Goal: Transaction & Acquisition: Purchase product/service

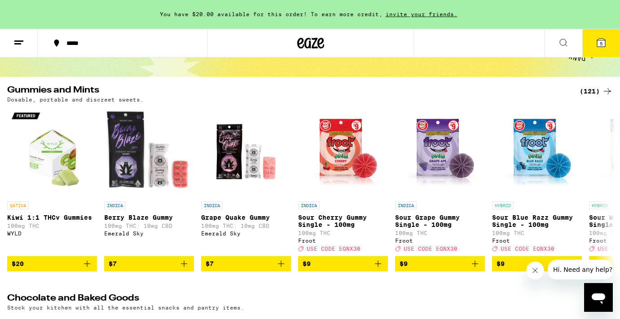
scroll to position [78, 0]
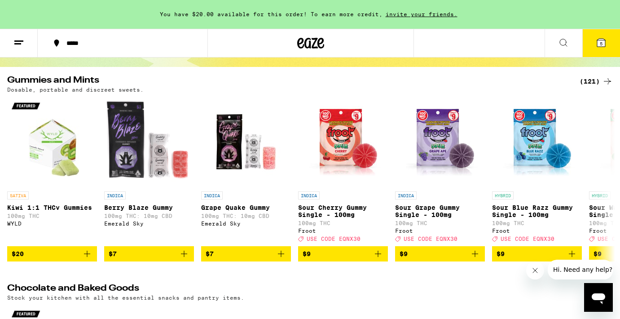
click at [587, 80] on div "(121)" at bounding box center [596, 81] width 33 height 11
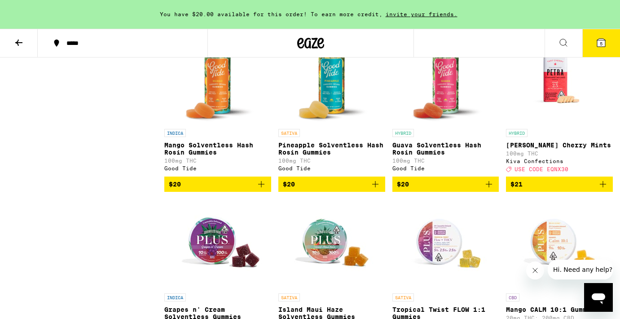
scroll to position [3605, 0]
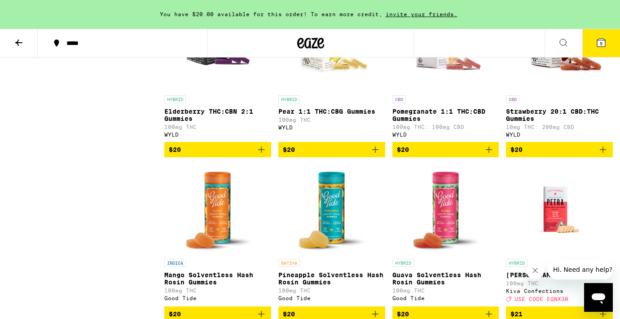
click at [605, 40] on icon at bounding box center [601, 43] width 8 height 8
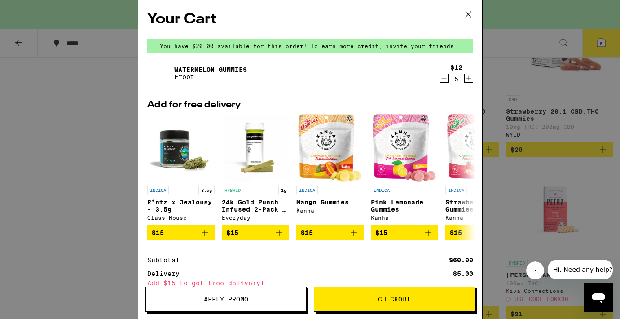
click at [465, 13] on icon at bounding box center [468, 14] width 13 height 13
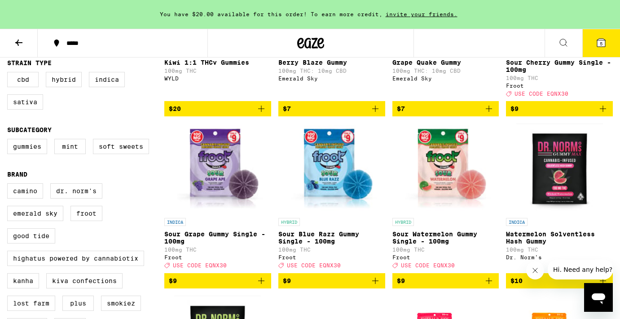
scroll to position [207, 0]
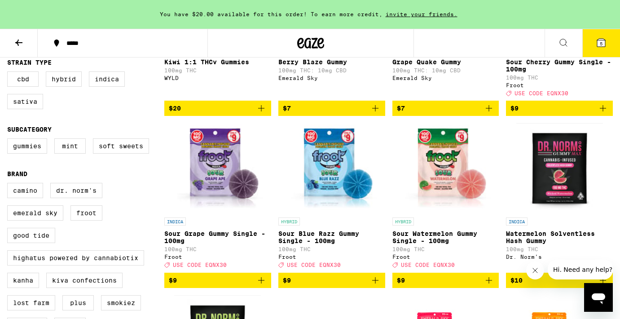
click at [605, 50] on button "5" at bounding box center [601, 43] width 38 height 28
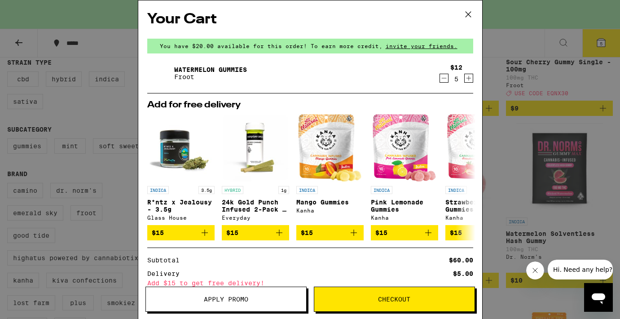
click at [225, 294] on button "Apply Promo" at bounding box center [226, 299] width 161 height 25
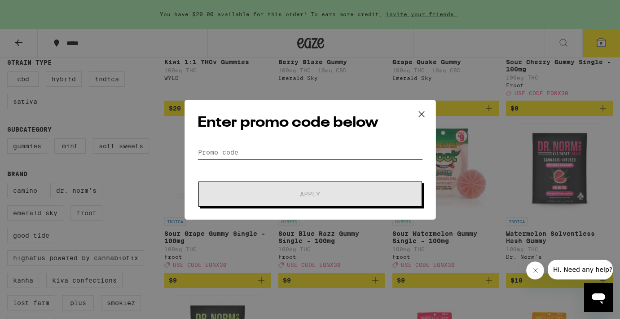
click at [227, 154] on input "Promo Code" at bounding box center [310, 152] width 225 height 13
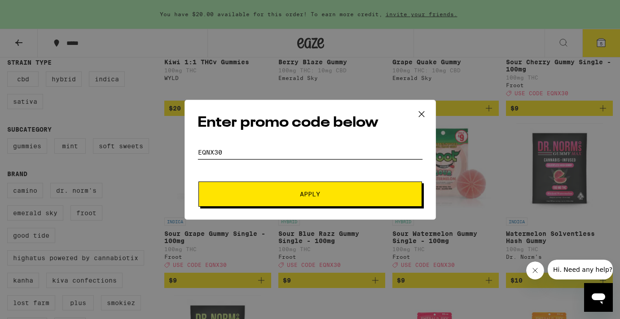
type input "eqnx30"
click at [278, 191] on span "Apply" at bounding box center [310, 194] width 162 height 6
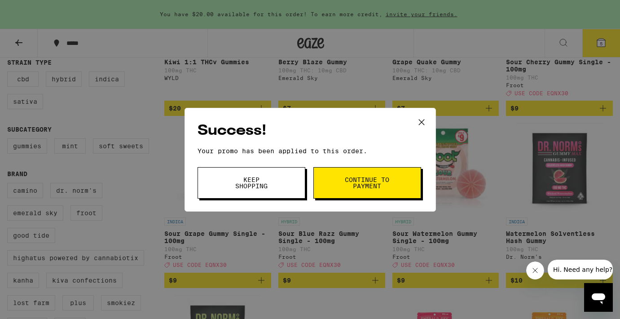
click at [344, 179] on span "Continue to payment" at bounding box center [367, 183] width 46 height 13
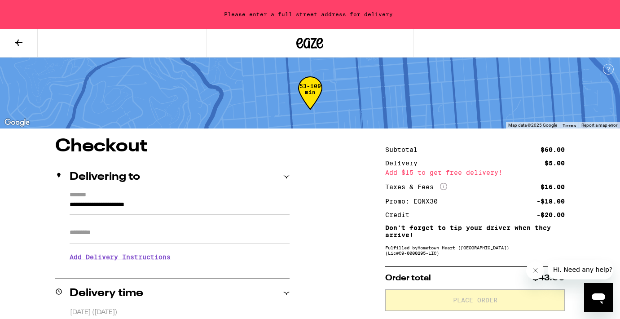
click at [72, 206] on input "**********" at bounding box center [180, 206] width 220 height 15
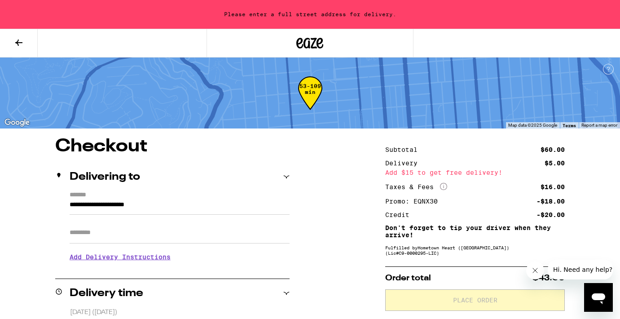
click at [91, 171] on div "Delivering to" at bounding box center [172, 177] width 234 height 29
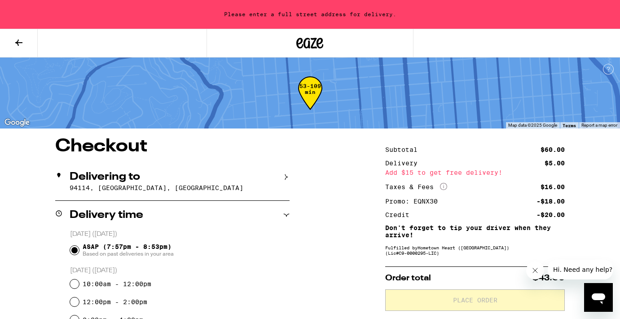
click at [91, 171] on div "Delivering to [GEOGRAPHIC_DATA], [GEOGRAPHIC_DATA]" at bounding box center [172, 182] width 234 height 38
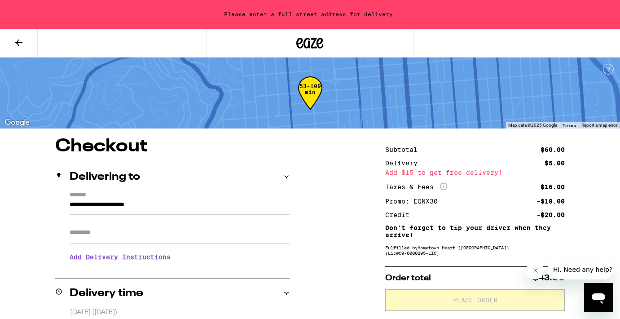
click at [89, 197] on label "*******" at bounding box center [180, 195] width 220 height 8
click at [89, 199] on input "**********" at bounding box center [180, 206] width 220 height 15
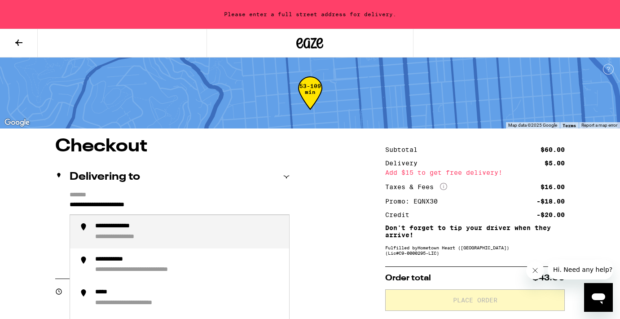
click at [190, 198] on label "*******" at bounding box center [180, 195] width 220 height 8
click at [190, 199] on input "**********" at bounding box center [180, 206] width 220 height 15
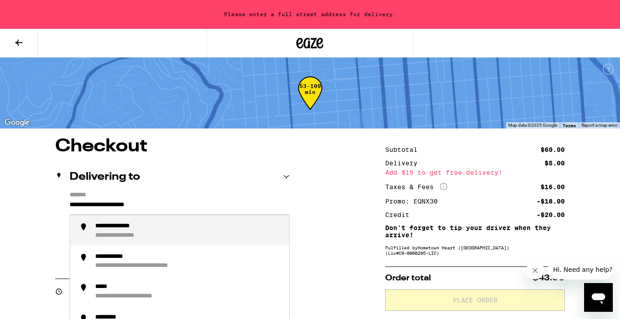
click at [190, 198] on label "*******" at bounding box center [180, 195] width 220 height 8
click at [190, 199] on input "**********" at bounding box center [180, 206] width 220 height 15
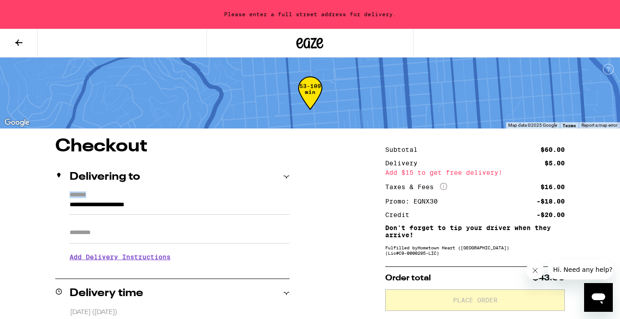
click at [190, 198] on label "*******" at bounding box center [180, 195] width 220 height 8
click at [190, 199] on input "**********" at bounding box center [180, 206] width 220 height 15
click at [69, 203] on div "**********" at bounding box center [172, 229] width 234 height 77
click at [19, 42] on icon at bounding box center [18, 43] width 7 height 6
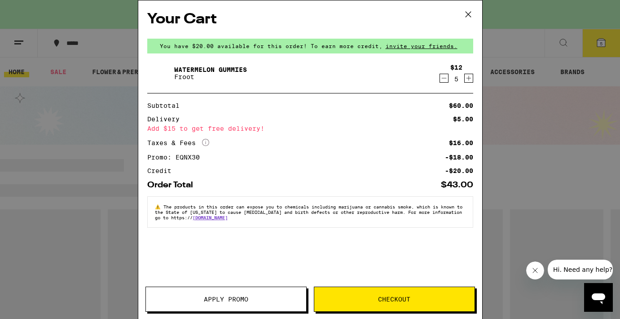
click at [468, 15] on icon at bounding box center [468, 14] width 13 height 13
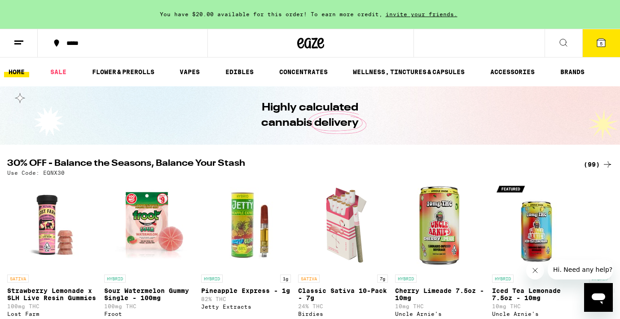
click at [231, 79] on ul "HOME SALE FLOWER & PREROLLS VAPES EDIBLES CONCENTRATES WELLNESS, TINCTURES & CA…" at bounding box center [310, 71] width 620 height 29
click at [234, 73] on link "EDIBLES" at bounding box center [239, 71] width 37 height 11
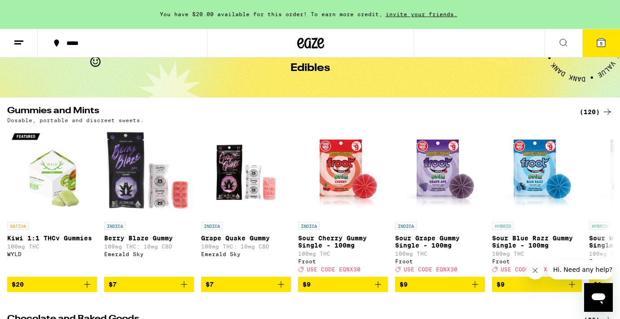
scroll to position [83, 0]
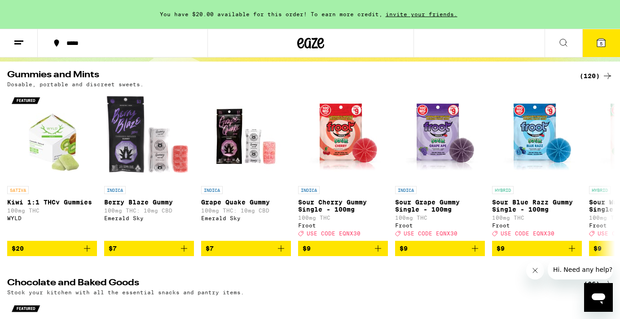
click at [594, 77] on div "(120)" at bounding box center [596, 76] width 33 height 11
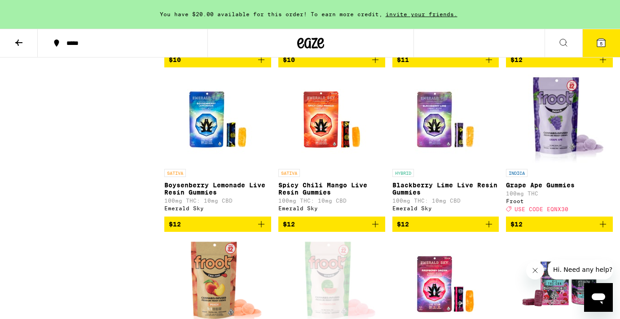
scroll to position [779, 0]
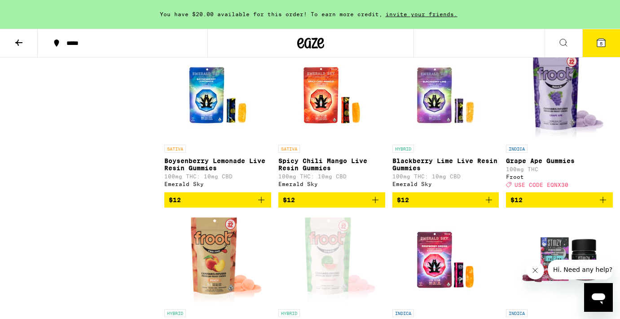
click at [601, 205] on icon "Add to bag" at bounding box center [603, 199] width 11 height 11
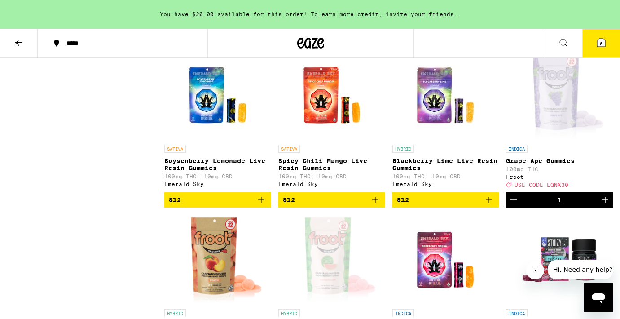
click at [605, 203] on icon "Increment" at bounding box center [605, 200] width 6 height 6
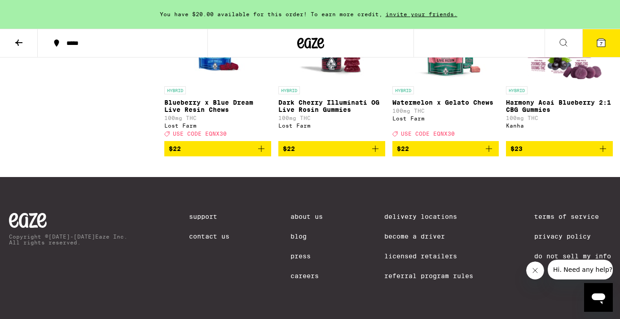
scroll to position [5101, 0]
click at [599, 39] on icon at bounding box center [601, 43] width 8 height 8
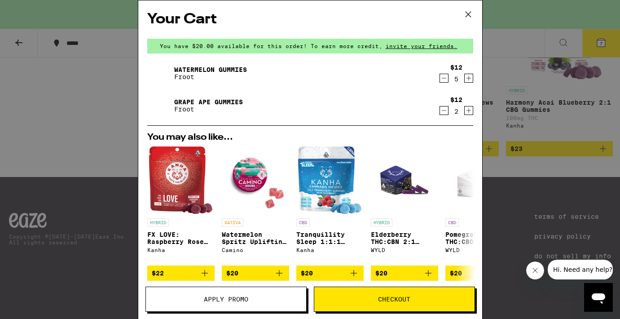
click at [250, 295] on button "Apply Promo" at bounding box center [226, 299] width 161 height 25
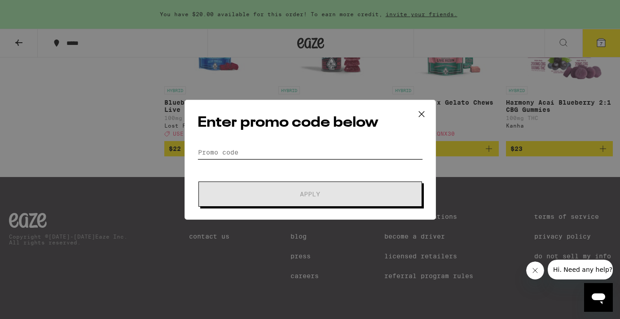
click at [282, 150] on input "Promo Code" at bounding box center [310, 152] width 225 height 13
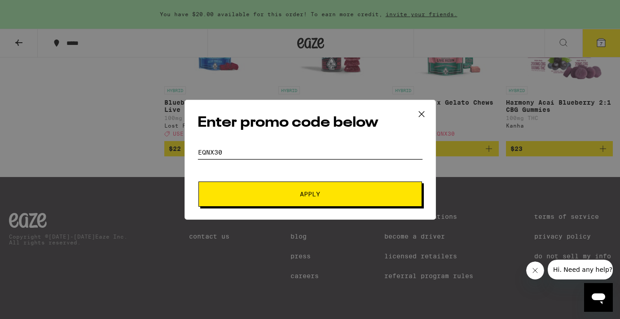
type input "eqnx30"
click at [285, 185] on button "Apply" at bounding box center [311, 193] width 224 height 25
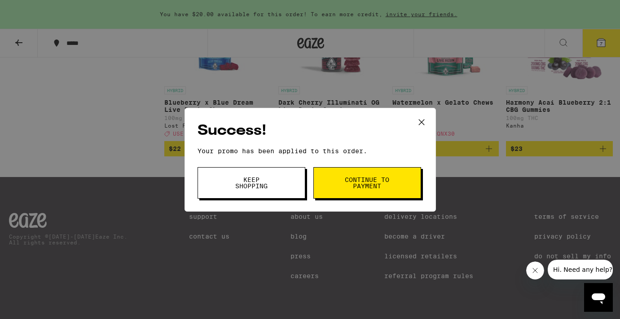
click at [322, 180] on button "Continue to payment" at bounding box center [367, 182] width 108 height 31
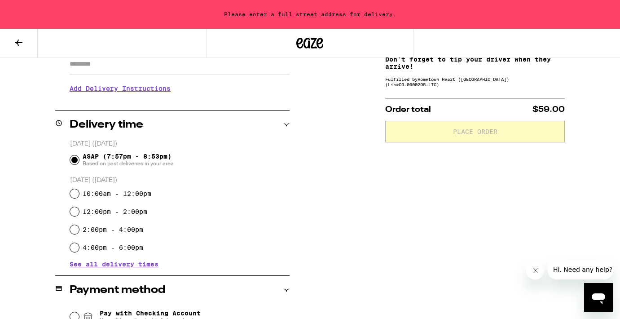
scroll to position [169, 0]
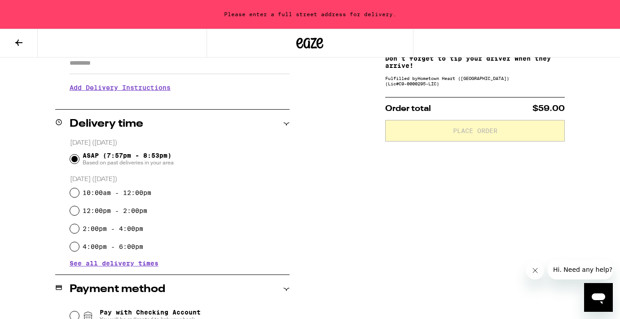
click at [123, 263] on span "See all delivery times" at bounding box center [114, 263] width 89 height 6
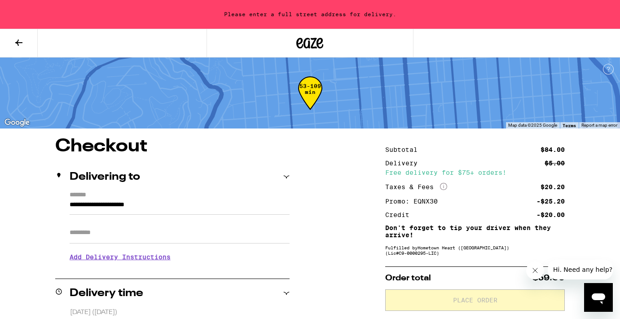
scroll to position [0, 0]
click at [72, 208] on input "**********" at bounding box center [180, 206] width 220 height 15
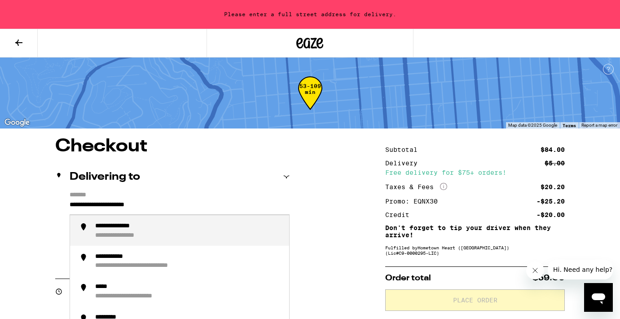
click at [72, 208] on input "**********" at bounding box center [180, 206] width 220 height 15
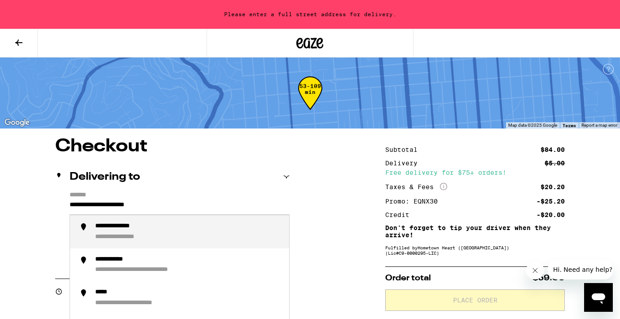
click at [72, 208] on input "**********" at bounding box center [180, 206] width 220 height 15
click at [137, 234] on div "**********" at bounding box center [129, 237] width 69 height 8
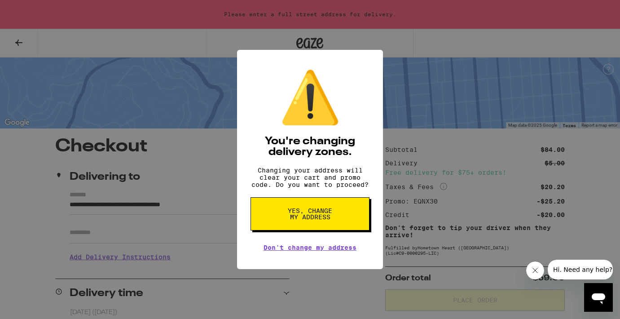
click at [309, 219] on span "Yes, change my address" at bounding box center [310, 213] width 46 height 13
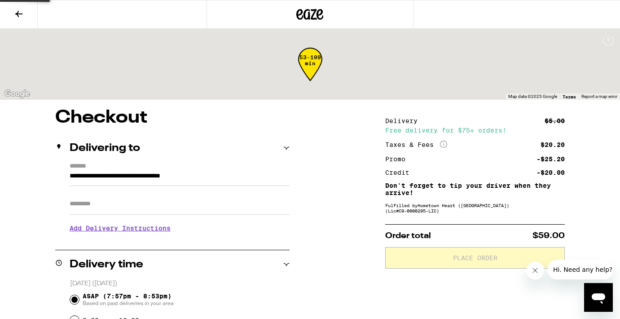
type input "**********"
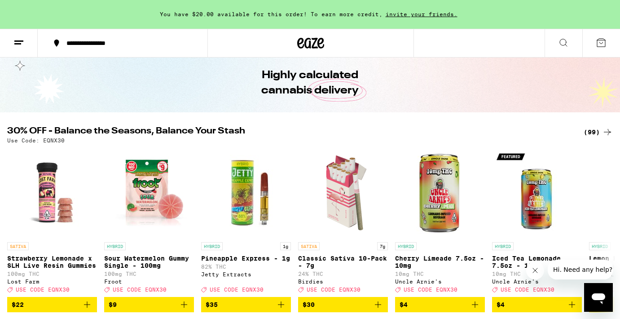
click at [594, 129] on div "(99)" at bounding box center [598, 132] width 29 height 11
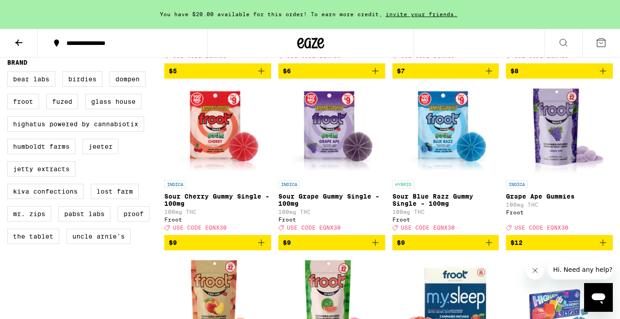
scroll to position [623, 0]
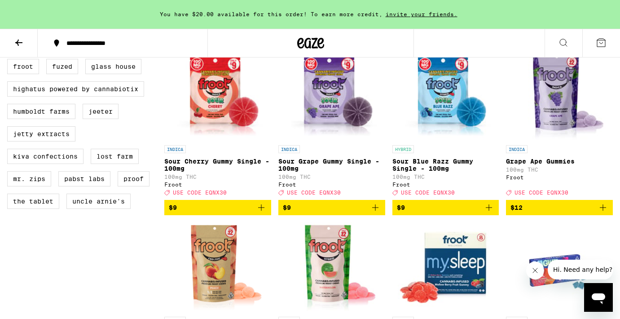
click at [603, 211] on icon "Add to bag" at bounding box center [603, 207] width 6 height 6
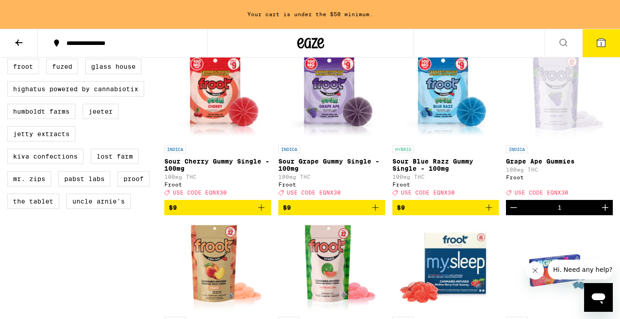
click at [603, 213] on icon "Increment" at bounding box center [605, 207] width 11 height 11
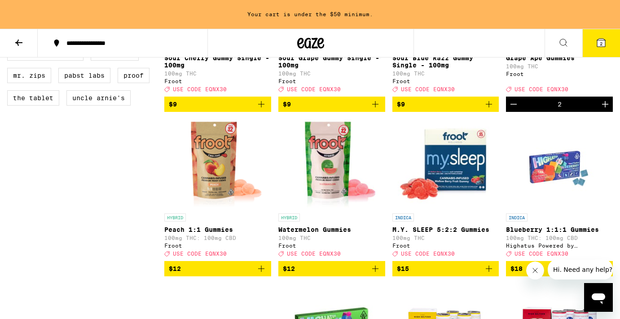
scroll to position [759, 0]
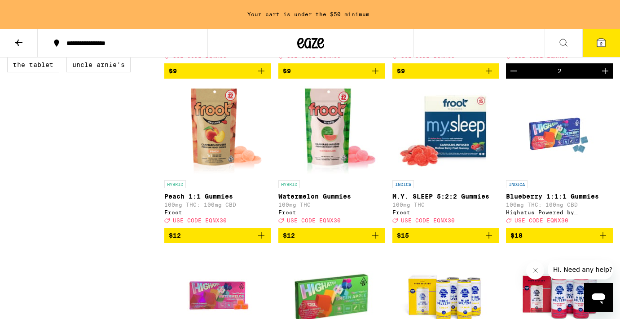
click at [373, 241] on icon "Add to bag" at bounding box center [375, 235] width 11 height 11
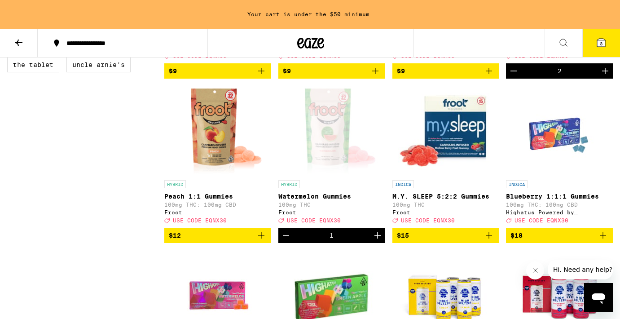
click at [373, 241] on icon "Increment" at bounding box center [377, 235] width 11 height 11
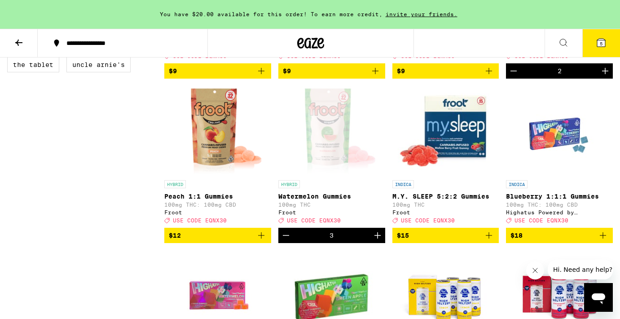
click at [373, 241] on icon "Increment" at bounding box center [377, 235] width 11 height 11
click at [602, 40] on icon at bounding box center [601, 43] width 8 height 8
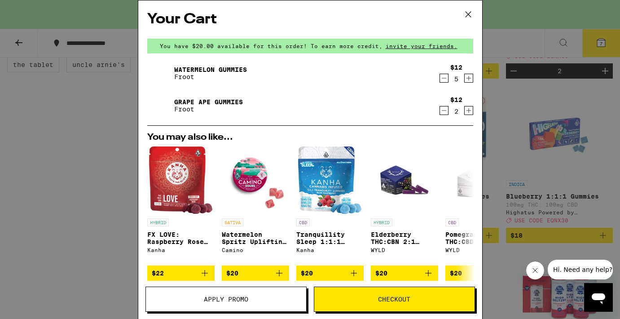
click at [238, 298] on span "Apply Promo" at bounding box center [226, 299] width 44 height 6
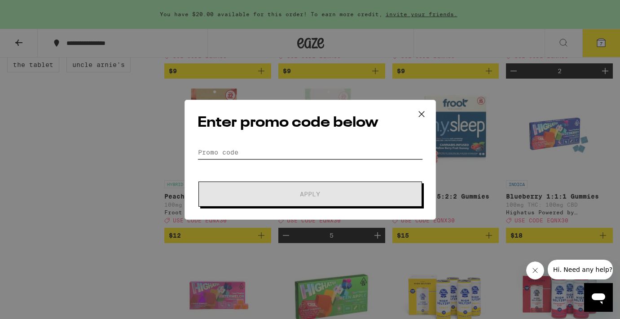
click at [250, 152] on input "Promo Code" at bounding box center [310, 152] width 225 height 13
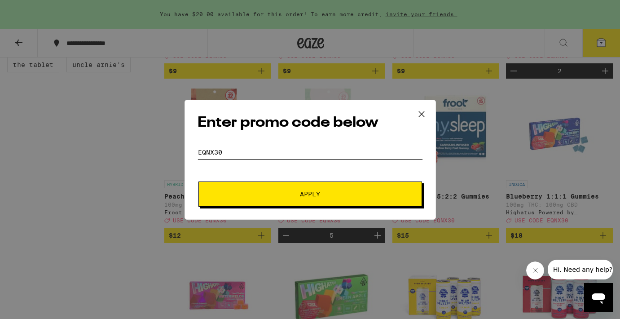
type input "eqnx30"
click at [261, 191] on span "Apply" at bounding box center [310, 194] width 162 height 6
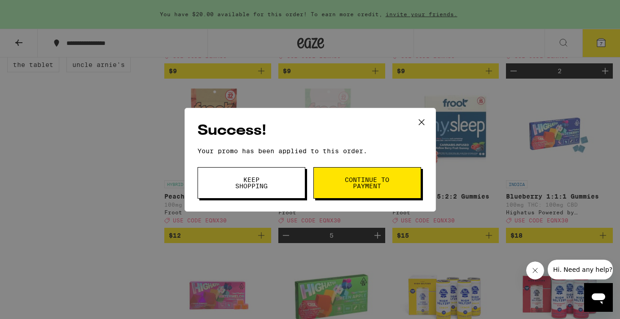
click at [382, 178] on span "Continue to payment" at bounding box center [367, 183] width 46 height 13
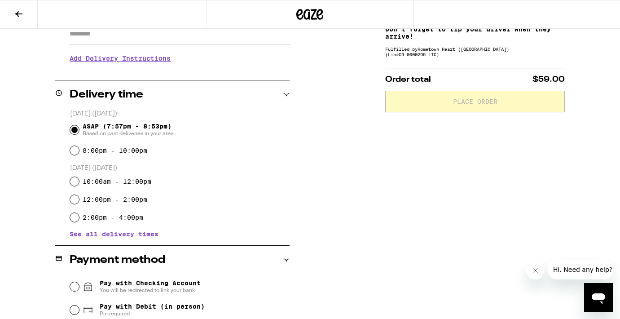
scroll to position [185, 0]
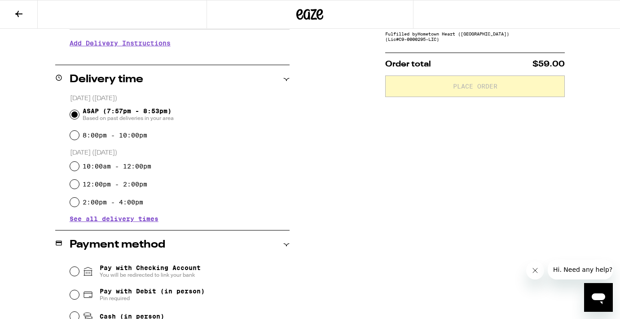
click at [128, 216] on span "See all delivery times" at bounding box center [114, 219] width 89 height 6
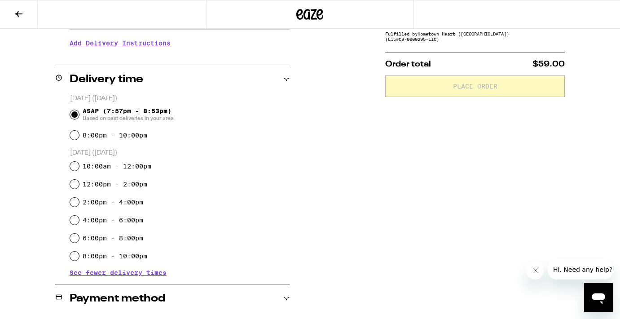
click at [79, 242] on div "6:00pm - 8:00pm" at bounding box center [180, 238] width 220 height 18
click at [78, 241] on input "6:00pm - 8:00pm" at bounding box center [74, 238] width 9 height 9
radio input "true"
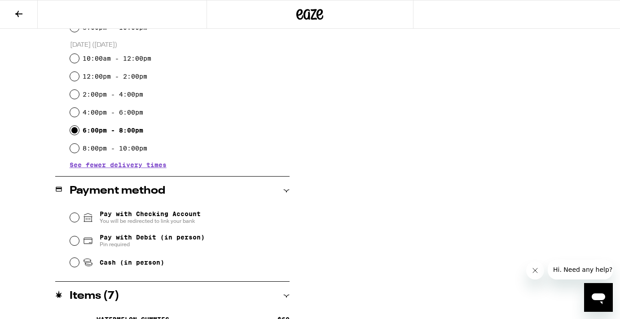
scroll to position [295, 0]
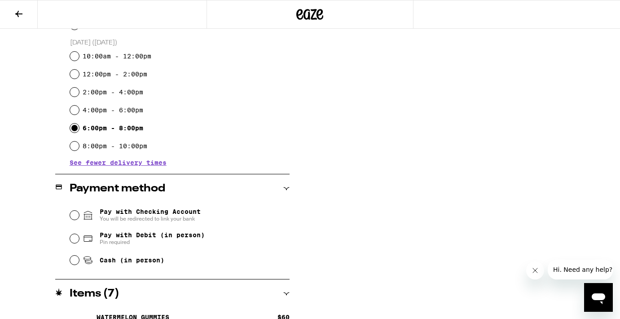
click at [72, 261] on input "Cash (in person)" at bounding box center [74, 260] width 9 height 9
radio input "true"
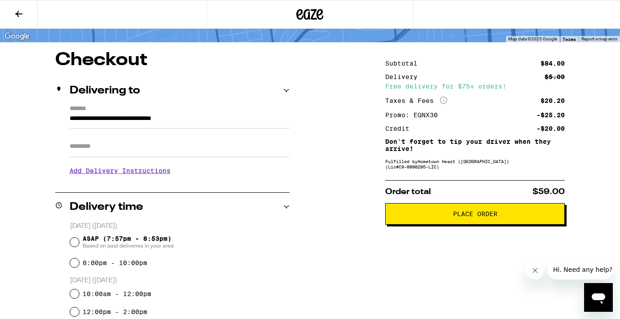
scroll to position [59, 0]
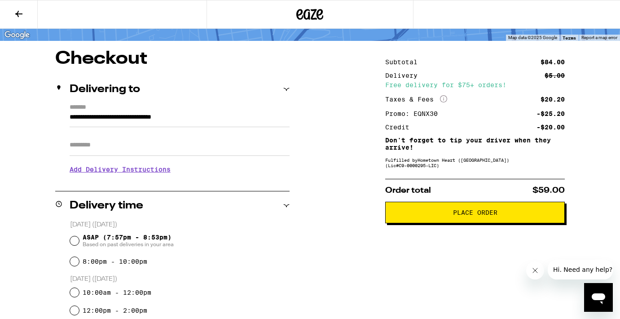
click at [450, 221] on button "Place Order" at bounding box center [475, 213] width 180 height 22
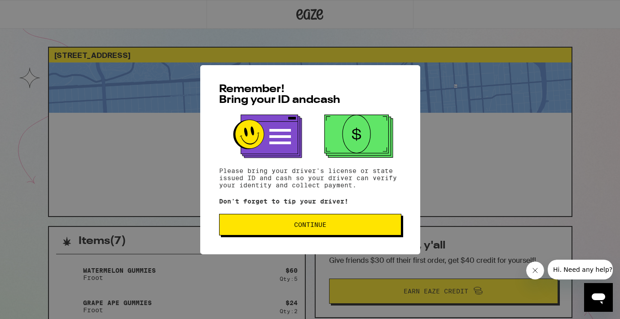
click at [320, 234] on button "Continue" at bounding box center [310, 225] width 182 height 22
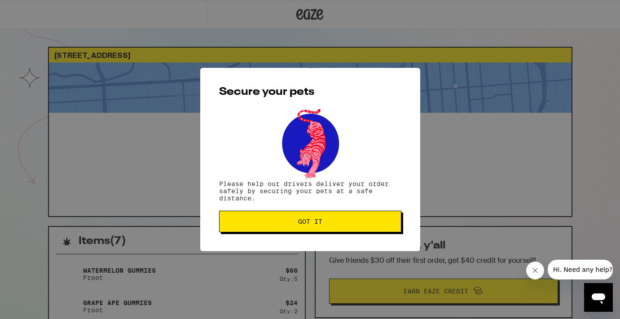
click at [304, 218] on button "Got it" at bounding box center [310, 222] width 182 height 22
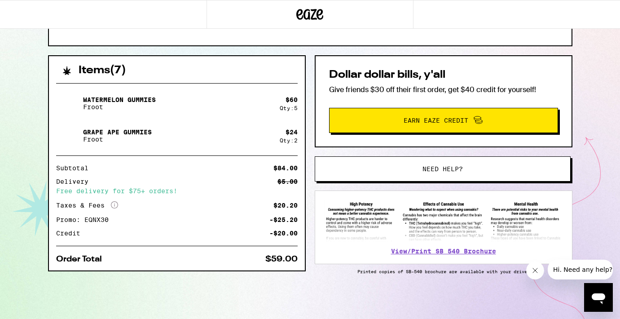
scroll to position [172, 0]
